Goal: Task Accomplishment & Management: Use online tool/utility

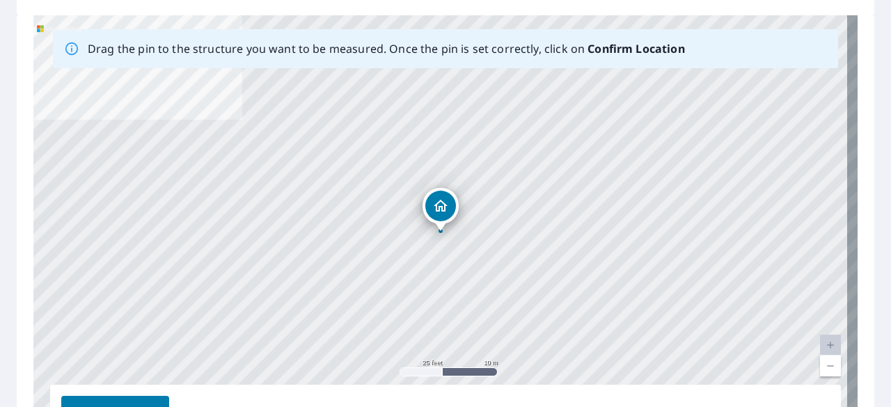
scroll to position [205, 0]
click at [821, 344] on link "Current Level 20, Zoom In Disabled" at bounding box center [830, 344] width 21 height 21
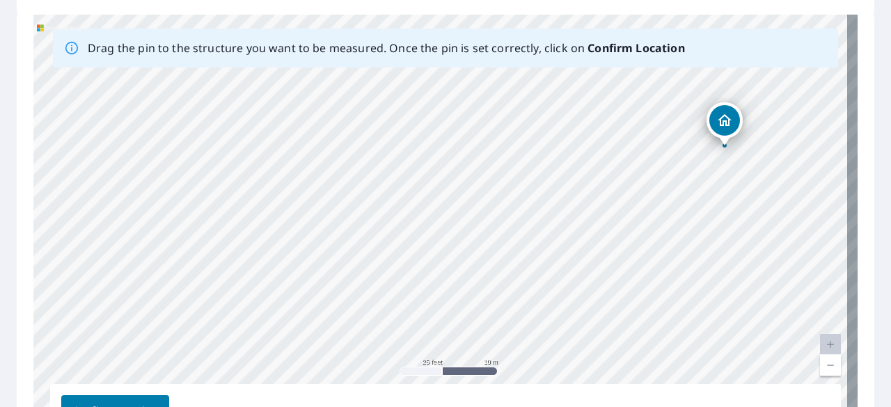
drag, startPoint x: 209, startPoint y: 165, endPoint x: 493, endPoint y: 80, distance: 296.4
click at [493, 80] on div "1067 Fm [STREET_ADDRESS]" at bounding box center [445, 233] width 824 height 436
drag, startPoint x: 494, startPoint y: 116, endPoint x: 489, endPoint y: 159, distance: 43.5
click at [489, 159] on div "1067 Fm [STREET_ADDRESS]" at bounding box center [445, 233] width 824 height 436
click at [821, 367] on link "Current Level 20, Zoom Out" at bounding box center [830, 365] width 21 height 21
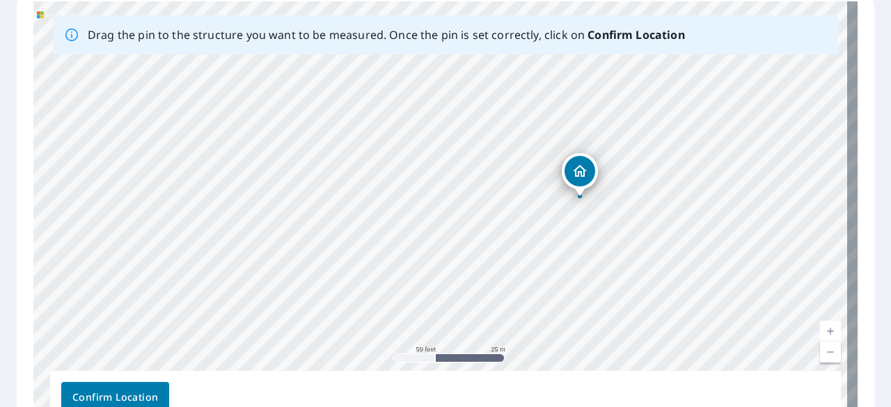
scroll to position [225, 0]
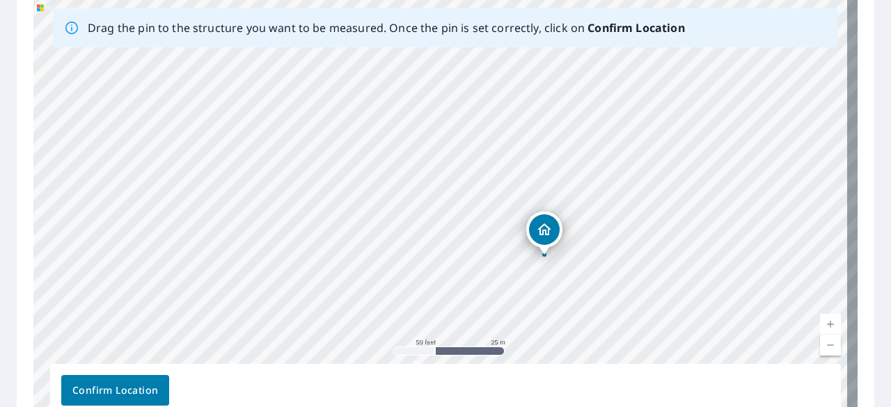
drag, startPoint x: 736, startPoint y: 287, endPoint x: 696, endPoint y: 348, distance: 72.8
click at [696, 348] on div "1067 Fm [STREET_ADDRESS]" at bounding box center [445, 212] width 824 height 436
drag, startPoint x: 590, startPoint y: 275, endPoint x: 579, endPoint y: 440, distance: 165.3
click at [579, 406] on html "Dashboard Order History Order Report 67354924 is on hold, unable to identify ad…" at bounding box center [445, 203] width 891 height 407
drag, startPoint x: 437, startPoint y: 61, endPoint x: 461, endPoint y: 104, distance: 49.2
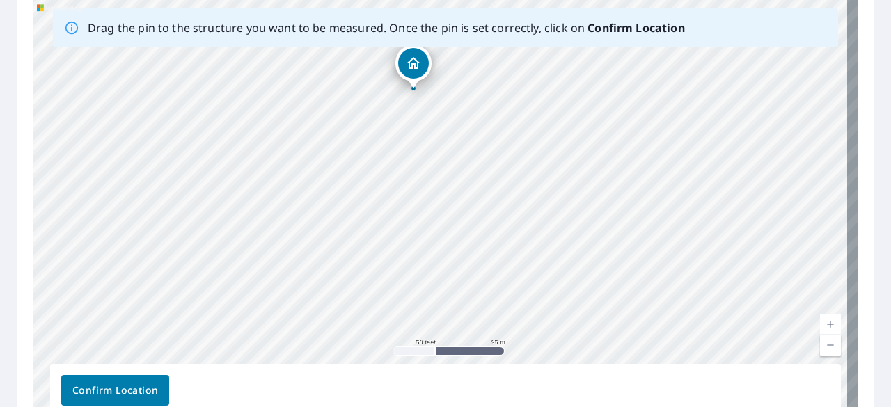
click at [461, 104] on div "1067 Fm [STREET_ADDRESS]" at bounding box center [445, 212] width 824 height 436
drag, startPoint x: 555, startPoint y: 337, endPoint x: 569, endPoint y: -56, distance: 393.5
click at [569, 0] on html "Dashboard Order History Order Report 67354924 is on hold, unable to identify ad…" at bounding box center [445, 203] width 891 height 407
click at [473, 200] on div "1067 Fm [STREET_ADDRESS]" at bounding box center [445, 212] width 824 height 436
drag, startPoint x: 447, startPoint y: 152, endPoint x: 433, endPoint y: 350, distance: 198.1
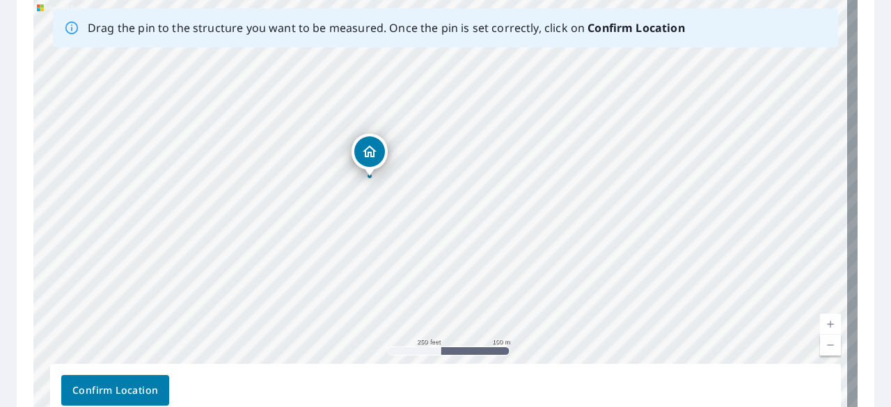
click at [433, 350] on div "1067 Fm [STREET_ADDRESS]" at bounding box center [445, 212] width 824 height 436
drag, startPoint x: 264, startPoint y: 196, endPoint x: 328, endPoint y: 205, distance: 64.1
click at [328, 205] on div "1067 Fm [STREET_ADDRESS]" at bounding box center [445, 212] width 824 height 436
drag, startPoint x: 480, startPoint y: 292, endPoint x: 278, endPoint y: 12, distance: 344.6
click at [278, 12] on div "Drag the pin to the structure you want to be measured. Once the pin is set corr…" at bounding box center [445, 212] width 824 height 436
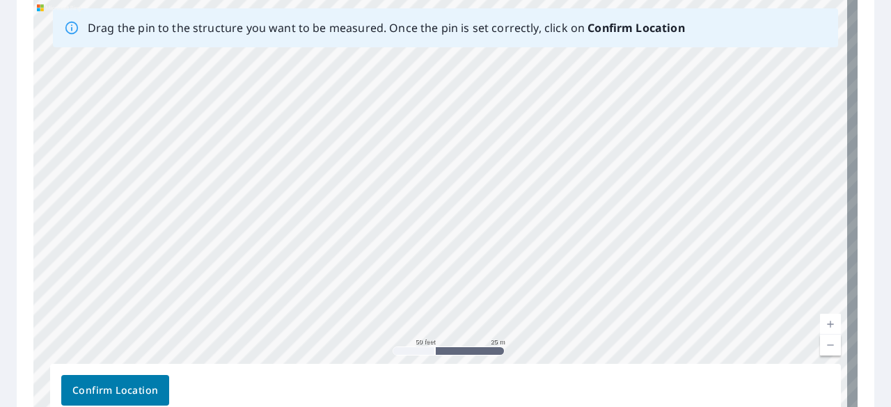
click at [329, 91] on div "1067 Fm [STREET_ADDRESS]" at bounding box center [445, 212] width 824 height 436
drag, startPoint x: 326, startPoint y: 308, endPoint x: 304, endPoint y: 90, distance: 218.9
click at [304, 90] on div "1067 Fm [STREET_ADDRESS]" at bounding box center [445, 212] width 824 height 436
drag, startPoint x: 368, startPoint y: 303, endPoint x: 362, endPoint y: 118, distance: 185.2
click at [362, 118] on div "1067 Fm [STREET_ADDRESS]" at bounding box center [445, 212] width 824 height 436
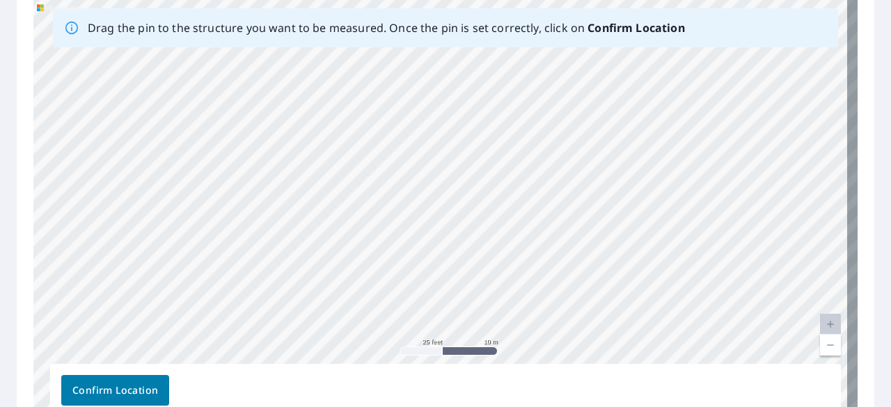
drag, startPoint x: 424, startPoint y: 187, endPoint x: 482, endPoint y: 200, distance: 59.9
click at [482, 200] on div "1067 Fm [STREET_ADDRESS]" at bounding box center [445, 212] width 824 height 436
click at [521, 154] on div "1067 Fm [STREET_ADDRESS]" at bounding box center [445, 212] width 824 height 436
drag, startPoint x: 591, startPoint y: 76, endPoint x: 499, endPoint y: 411, distance: 347.8
click at [499, 406] on html "Dashboard Order History Order Report 67354924 is on hold, unable to identify ad…" at bounding box center [445, 203] width 891 height 407
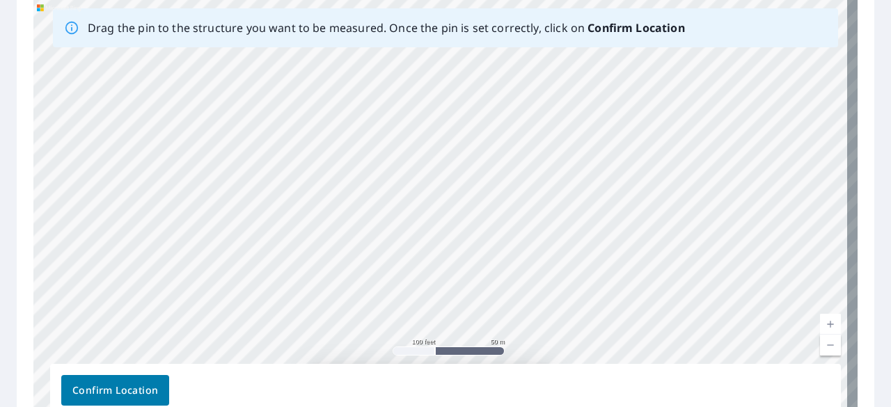
click at [510, 326] on div "1067 Fm [STREET_ADDRESS]" at bounding box center [445, 212] width 824 height 436
drag, startPoint x: 625, startPoint y: 129, endPoint x: 328, endPoint y: 397, distance: 400.1
click at [328, 397] on div "Drag the pin to the structure you want to be measured. Once the pin is set corr…" at bounding box center [445, 212] width 824 height 436
click at [420, 269] on div "1067 Fm [STREET_ADDRESS]" at bounding box center [445, 212] width 824 height 436
drag, startPoint x: 589, startPoint y: 91, endPoint x: 426, endPoint y: 429, distance: 375.4
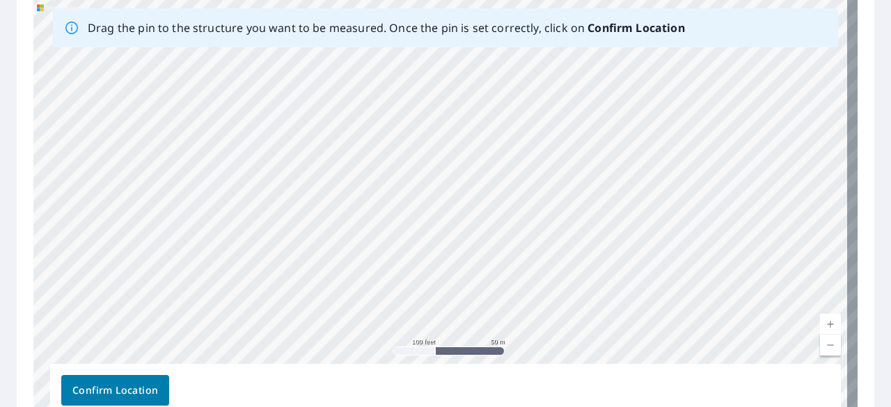
click at [426, 406] on html "Dashboard Order History Order Report 67354924 is on hold, unable to identify ad…" at bounding box center [445, 203] width 891 height 407
click at [467, 319] on div "1067 Fm [STREET_ADDRESS]" at bounding box center [445, 212] width 824 height 436
drag, startPoint x: 594, startPoint y: 120, endPoint x: 546, endPoint y: 404, distance: 288.8
click at [546, 404] on div "Drag the pin to the structure you want to be measured. Once the pin is set corr…" at bounding box center [445, 212] width 824 height 436
click at [562, 306] on div "1067 Fm [STREET_ADDRESS]" at bounding box center [445, 212] width 824 height 436
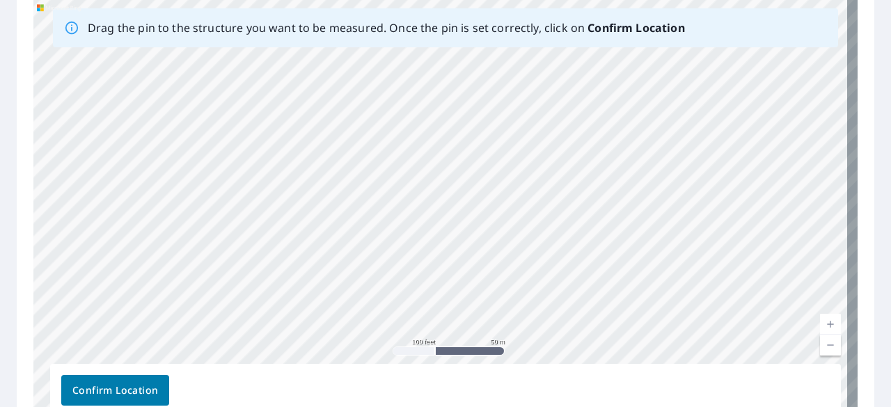
drag, startPoint x: 575, startPoint y: 90, endPoint x: 560, endPoint y: 347, distance: 256.5
click at [560, 347] on div "1067 Fm [STREET_ADDRESS]" at bounding box center [445, 212] width 824 height 436
drag, startPoint x: 465, startPoint y: 109, endPoint x: 423, endPoint y: 417, distance: 311.1
click at [423, 406] on html "Dashboard Order History Order Report 67354924 is on hold, unable to identify ad…" at bounding box center [445, 203] width 891 height 407
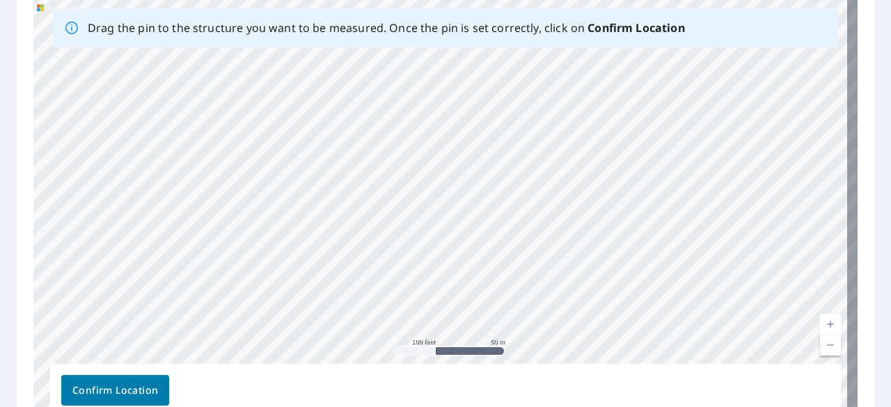
click at [437, 319] on div "1067 Fm [STREET_ADDRESS]" at bounding box center [445, 212] width 824 height 436
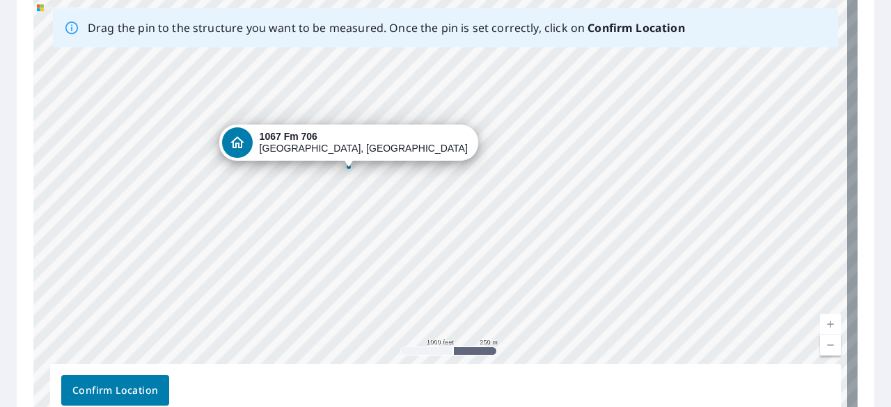
drag, startPoint x: 512, startPoint y: 301, endPoint x: 458, endPoint y: 19, distance: 287.0
click at [458, 19] on div "Drag the pin to the structure you want to be measured. Once the pin is set corr…" at bounding box center [445, 212] width 824 height 436
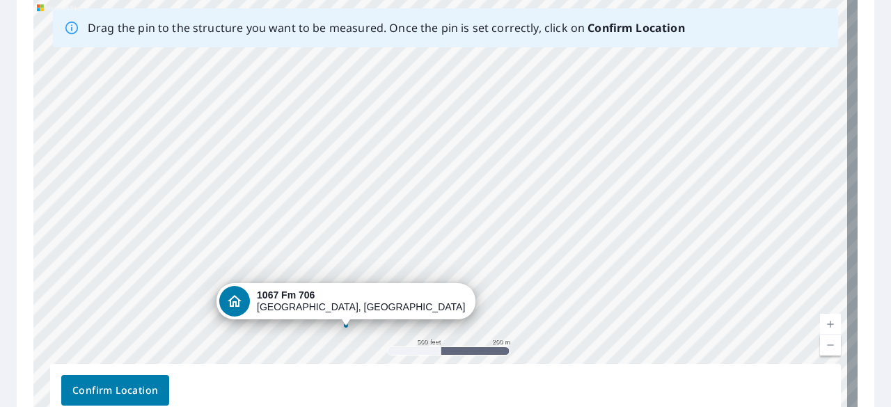
click at [569, 86] on div "1067 Fm [STREET_ADDRESS]" at bounding box center [445, 212] width 824 height 436
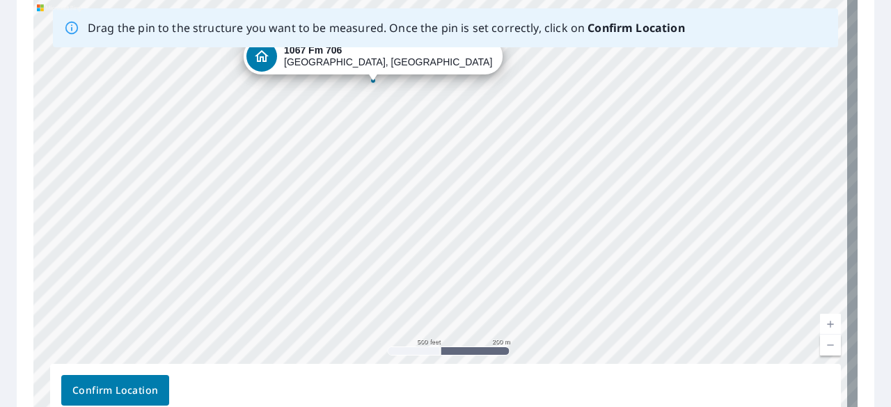
drag, startPoint x: 471, startPoint y: 292, endPoint x: 485, endPoint y: 45, distance: 246.8
click at [485, 45] on div "Drag the pin to the structure you want to be measured. Once the pin is set corr…" at bounding box center [445, 212] width 824 height 436
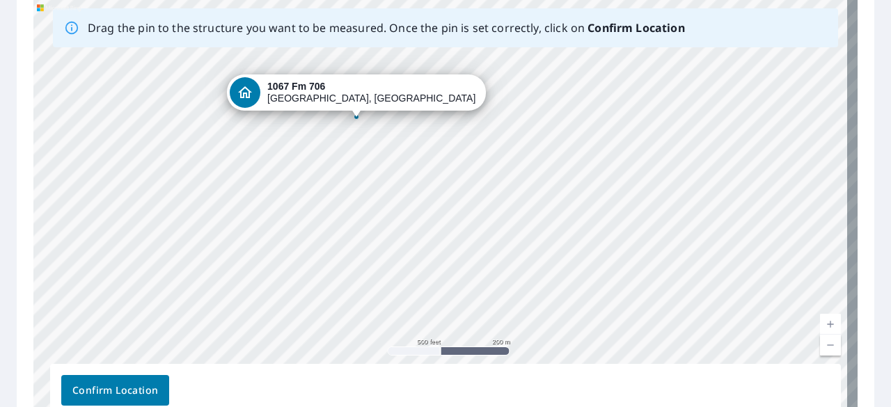
click at [482, 83] on div "1067 Fm [STREET_ADDRESS]" at bounding box center [445, 212] width 824 height 436
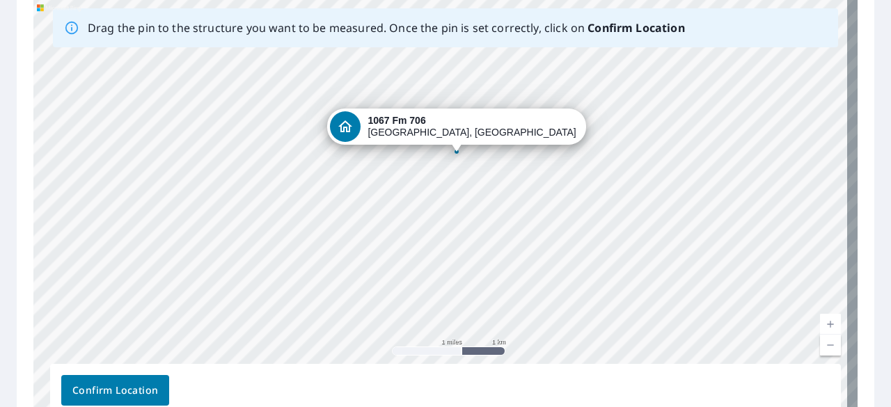
click at [470, 252] on div "1067 Fm [STREET_ADDRESS]" at bounding box center [445, 212] width 824 height 436
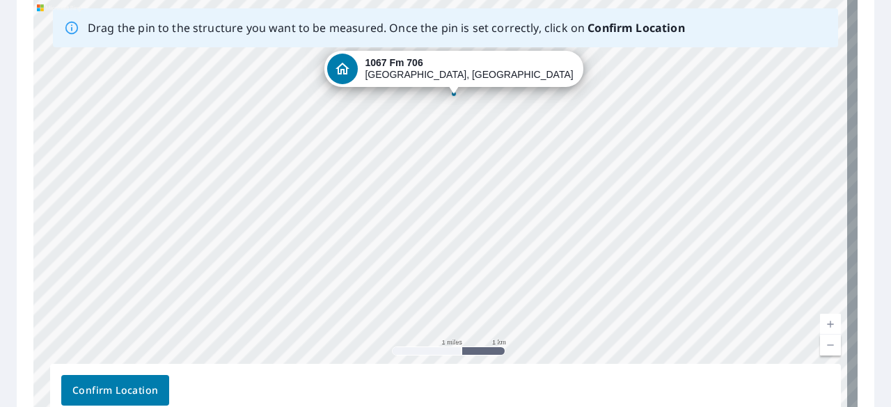
drag, startPoint x: 468, startPoint y: 278, endPoint x: 465, endPoint y: 220, distance: 57.8
click at [465, 220] on div "1067 Fm [STREET_ADDRESS]" at bounding box center [445, 212] width 824 height 436
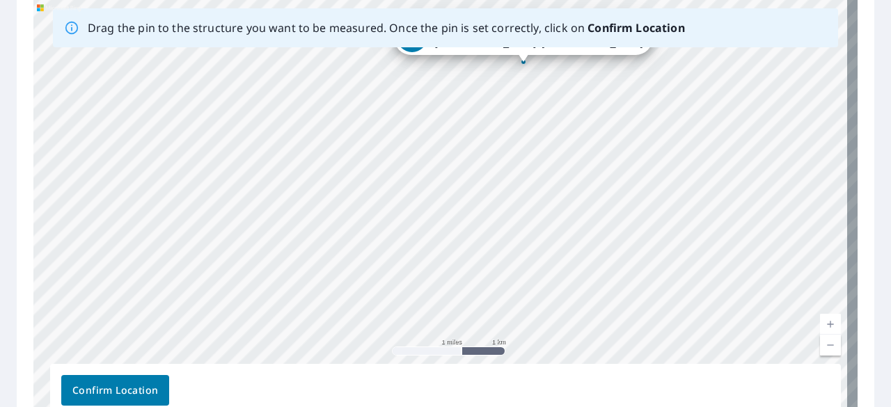
drag, startPoint x: 510, startPoint y: 278, endPoint x: 580, endPoint y: 246, distance: 76.6
click at [580, 246] on div "1067 Fm [STREET_ADDRESS]" at bounding box center [445, 212] width 824 height 436
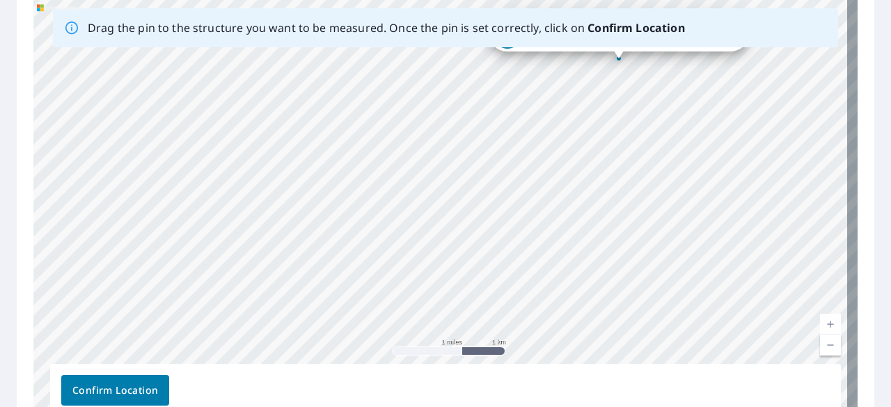
drag, startPoint x: 521, startPoint y: 198, endPoint x: 612, endPoint y: 195, distance: 91.2
click at [614, 195] on div "1067 Fm [STREET_ADDRESS]" at bounding box center [445, 212] width 824 height 436
click at [820, 346] on link "Current Level 13, Zoom Out" at bounding box center [830, 345] width 21 height 21
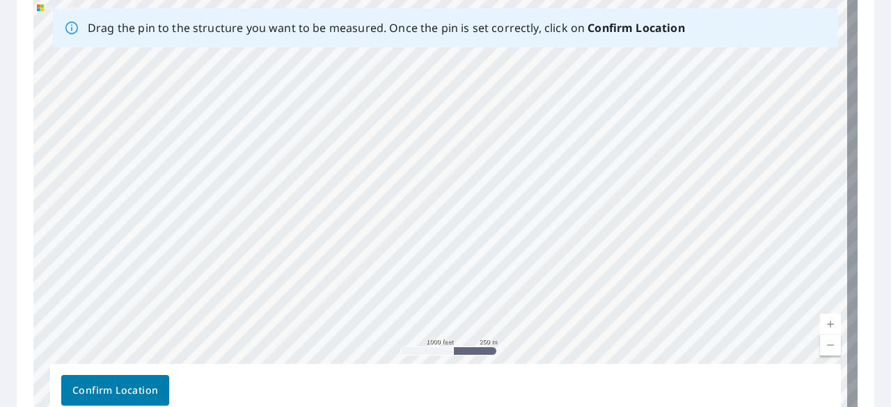
drag, startPoint x: 585, startPoint y: 294, endPoint x: 404, endPoint y: 383, distance: 201.7
click at [409, 382] on div "Drag the pin to the structure you want to be measured. Once the pin is set corr…" at bounding box center [445, 212] width 824 height 436
click at [452, 301] on div "1067 Fm [STREET_ADDRESS]" at bounding box center [445, 212] width 824 height 436
drag, startPoint x: 628, startPoint y: 123, endPoint x: 673, endPoint y: 395, distance: 275.2
click at [673, 395] on div "Drag the pin to the structure you want to be measured. Once the pin is set corr…" at bounding box center [445, 212] width 824 height 436
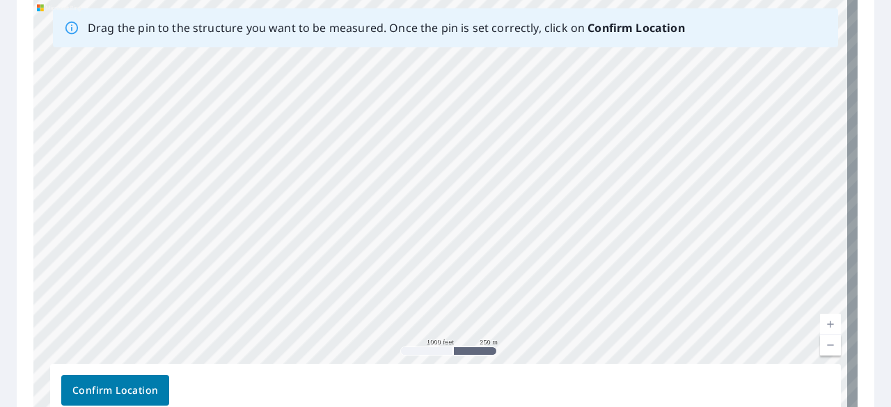
click at [663, 306] on div "1067 Fm [STREET_ADDRESS]" at bounding box center [445, 212] width 824 height 436
drag, startPoint x: 219, startPoint y: 159, endPoint x: 585, endPoint y: 286, distance: 387.4
click at [585, 286] on div "1067 Fm [STREET_ADDRESS]" at bounding box center [445, 212] width 824 height 436
click at [506, 248] on div "1067 Fm [STREET_ADDRESS]" at bounding box center [445, 212] width 824 height 436
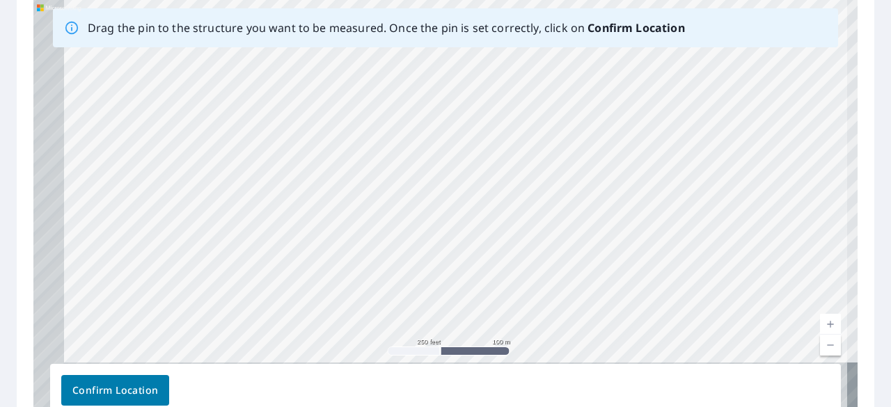
drag, startPoint x: 427, startPoint y: 297, endPoint x: 460, endPoint y: 225, distance: 79.4
click at [460, 225] on div "1067 Fm [STREET_ADDRESS]" at bounding box center [445, 212] width 824 height 436
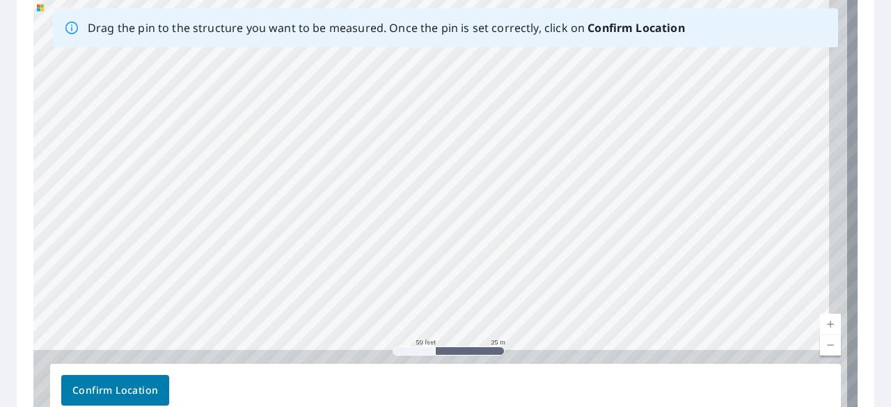
drag, startPoint x: 415, startPoint y: 260, endPoint x: 404, endPoint y: -35, distance: 294.6
click at [404, 0] on html "Dashboard Order History Order Report 67354924 is on hold, unable to identify ad…" at bounding box center [445, 203] width 891 height 407
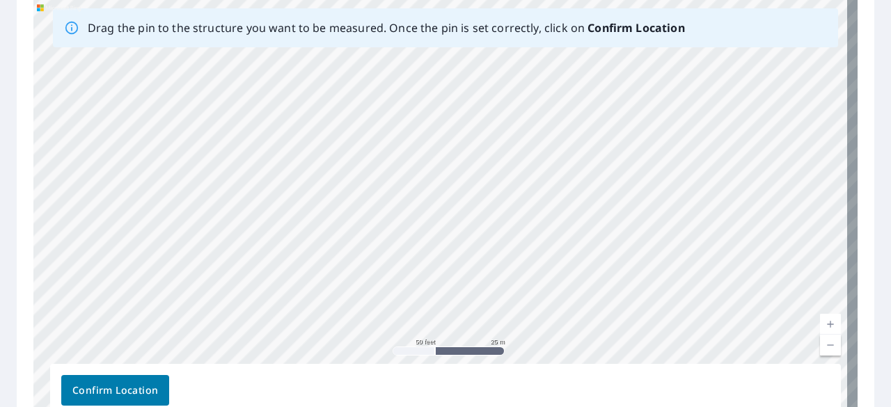
click at [322, 13] on div "Drag the pin to the structure you want to be measured. Once the pin is set corr…" at bounding box center [445, 27] width 785 height 39
click at [454, 297] on div "1067 Fm [STREET_ADDRESS]" at bounding box center [445, 212] width 824 height 436
drag, startPoint x: 466, startPoint y: 98, endPoint x: 479, endPoint y: 304, distance: 206.4
click at [479, 304] on div "1067 Fm [STREET_ADDRESS]" at bounding box center [445, 212] width 824 height 436
drag, startPoint x: 594, startPoint y: 231, endPoint x: 573, endPoint y: 175, distance: 59.2
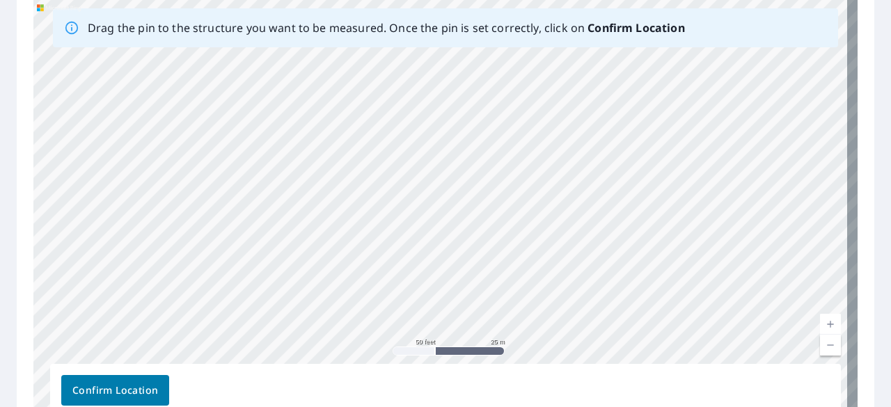
click at [574, 176] on div "1067 Fm [STREET_ADDRESS]" at bounding box center [445, 212] width 824 height 436
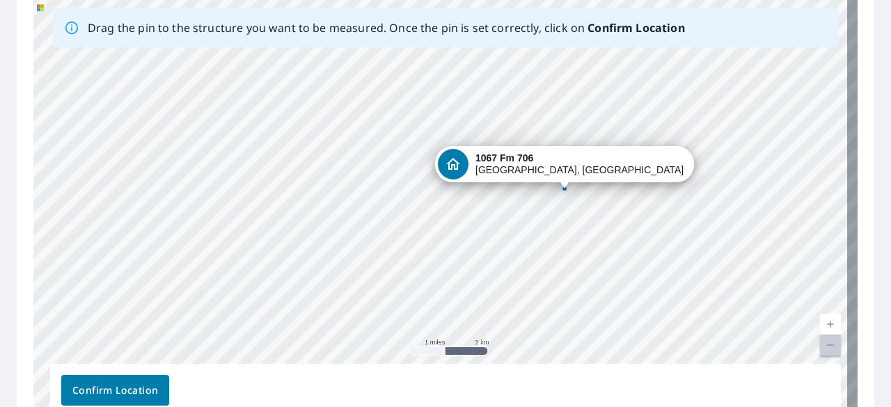
drag, startPoint x: 614, startPoint y: 76, endPoint x: 564, endPoint y: 186, distance: 120.8
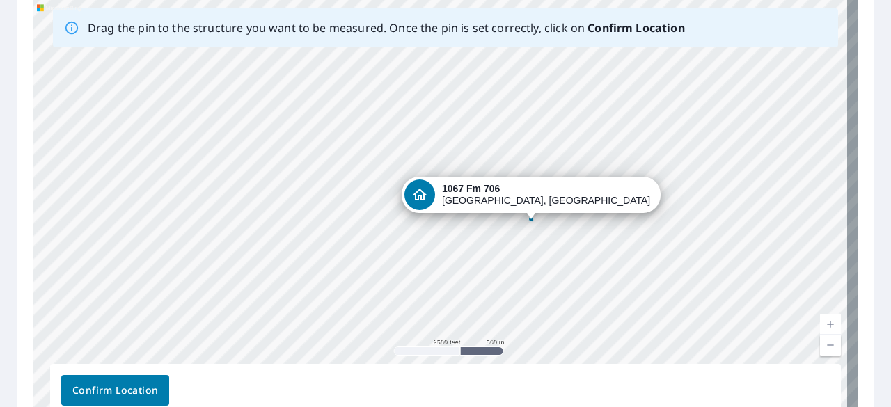
drag, startPoint x: 193, startPoint y: 239, endPoint x: 530, endPoint y: 218, distance: 337.5
click at [530, 218] on div "1067 Fm [STREET_ADDRESS]" at bounding box center [445, 212] width 824 height 436
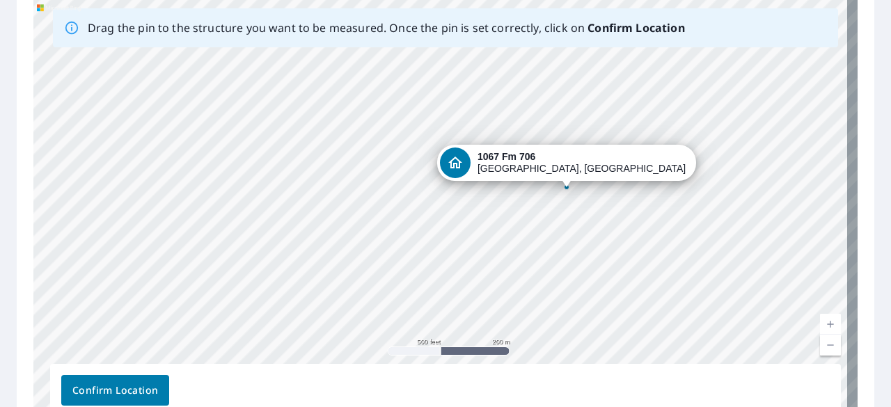
drag, startPoint x: 555, startPoint y: 142, endPoint x: 793, endPoint y: 226, distance: 252.5
click at [793, 226] on div "1067 Fm [STREET_ADDRESS]" at bounding box center [445, 212] width 824 height 436
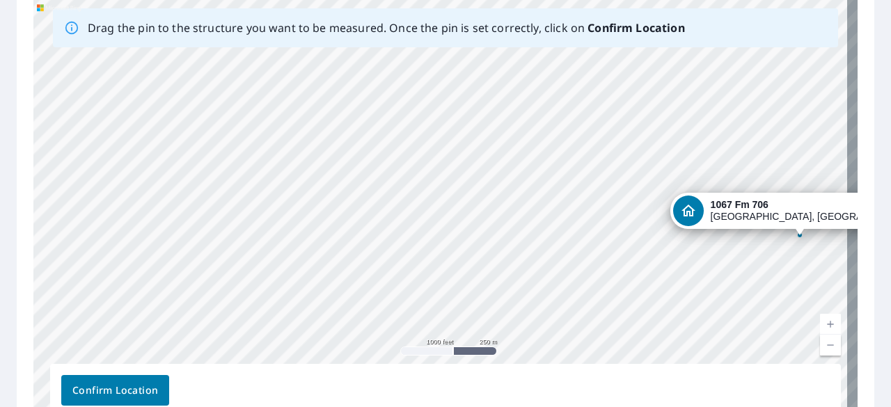
drag, startPoint x: 361, startPoint y: 231, endPoint x: 541, endPoint y: 260, distance: 183.3
click at [541, 260] on div "1067 Fm [STREET_ADDRESS]" at bounding box center [445, 212] width 824 height 436
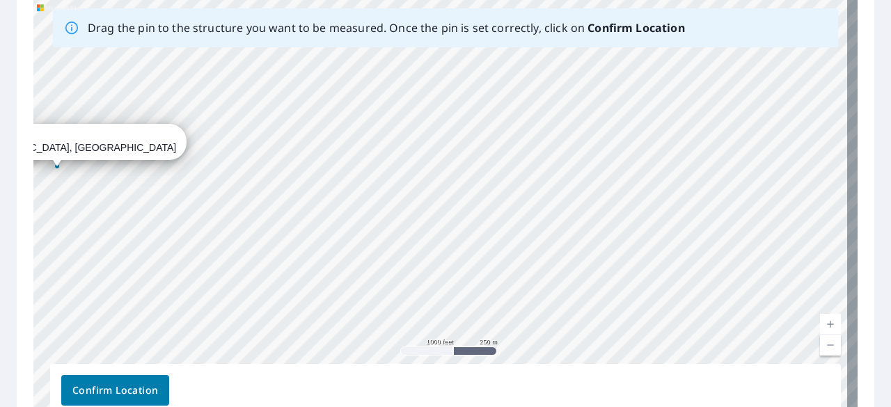
drag, startPoint x: 800, startPoint y: 229, endPoint x: 56, endPoint y: 158, distance: 748.0
click at [56, 158] on div "1067 Fm [STREET_ADDRESS]" at bounding box center [445, 212] width 824 height 436
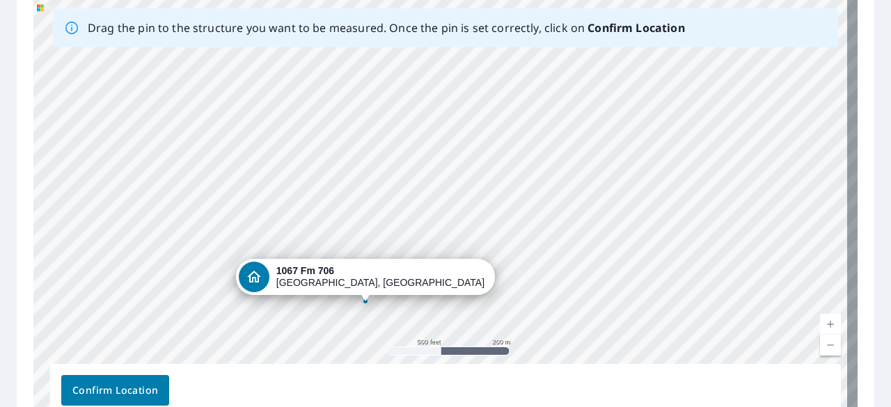
click at [461, 143] on div "1067 Fm [STREET_ADDRESS]" at bounding box center [445, 212] width 824 height 436
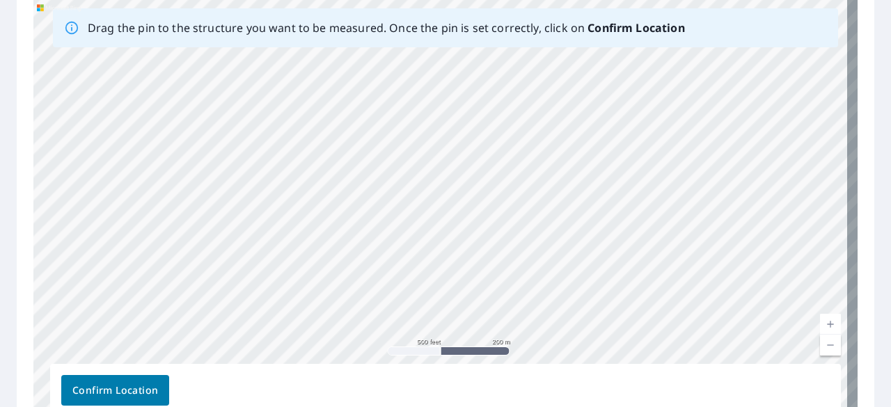
drag, startPoint x: 465, startPoint y: 141, endPoint x: 546, endPoint y: 401, distance: 272.1
click at [546, 402] on div "Drag the pin to the structure you want to be measured. Once the pin is set corr…" at bounding box center [445, 212] width 824 height 436
click at [601, 302] on div "1067 Fm [STREET_ADDRESS]" at bounding box center [445, 212] width 824 height 436
click at [628, 253] on div "1067 Fm [STREET_ADDRESS]" at bounding box center [445, 212] width 824 height 436
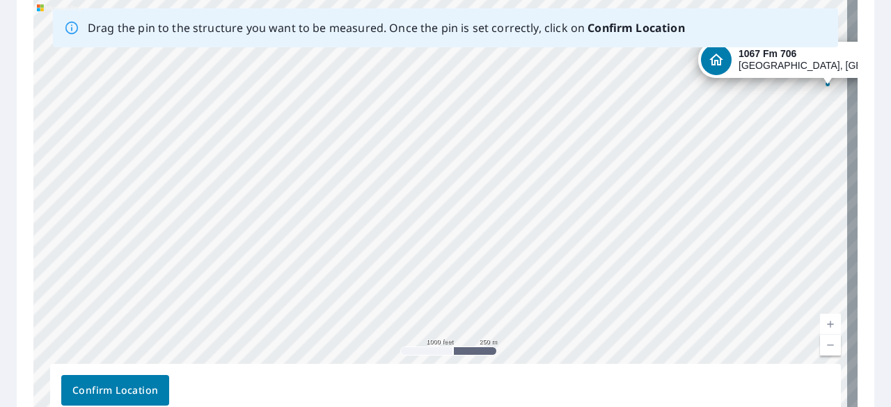
drag, startPoint x: 563, startPoint y: 353, endPoint x: 825, endPoint y: 81, distance: 378.0
click at [825, 81] on div "1067 Fm [STREET_ADDRESS]" at bounding box center [445, 212] width 824 height 436
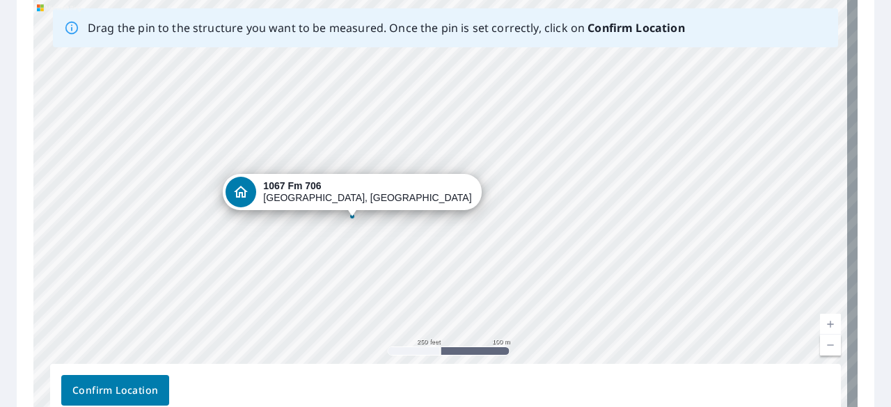
drag, startPoint x: 351, startPoint y: 243, endPoint x: 602, endPoint y: 237, distance: 251.3
click at [602, 237] on div "1067 Fm [STREET_ADDRESS]" at bounding box center [445, 212] width 824 height 436
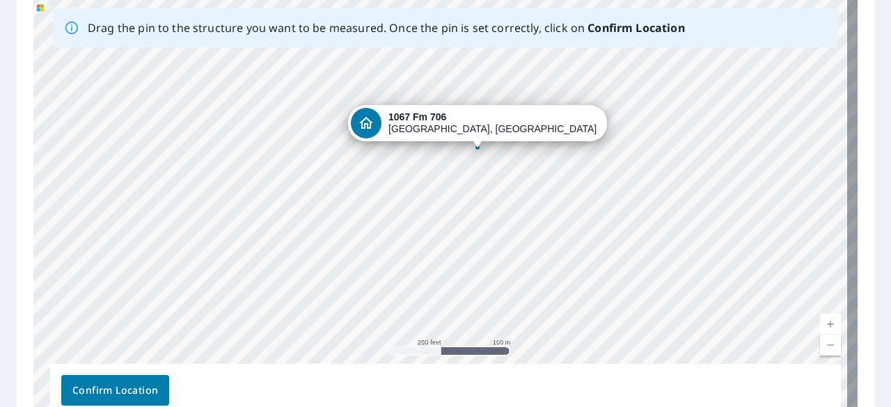
drag, startPoint x: 349, startPoint y: 215, endPoint x: 475, endPoint y: 146, distance: 143.6
click at [475, 146] on div "1067 Fm [STREET_ADDRESS]" at bounding box center [445, 212] width 824 height 436
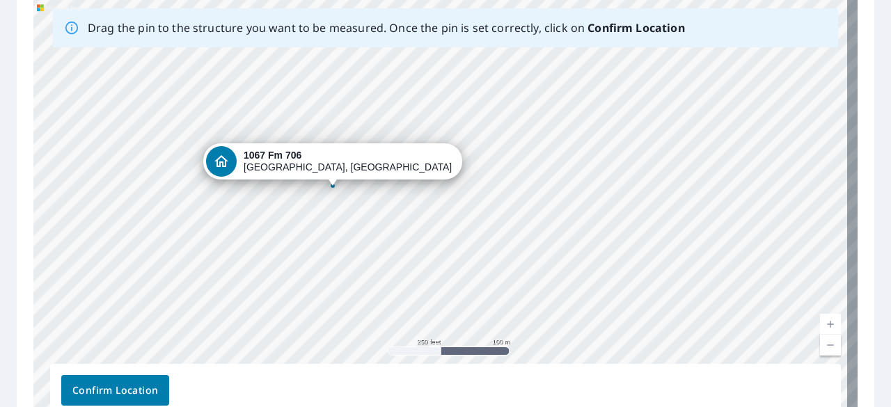
drag, startPoint x: 439, startPoint y: 208, endPoint x: 331, endPoint y: 184, distance: 110.6
click at [331, 184] on div "1067 Fm [STREET_ADDRESS]" at bounding box center [445, 212] width 824 height 436
